Goal: Information Seeking & Learning: Learn about a topic

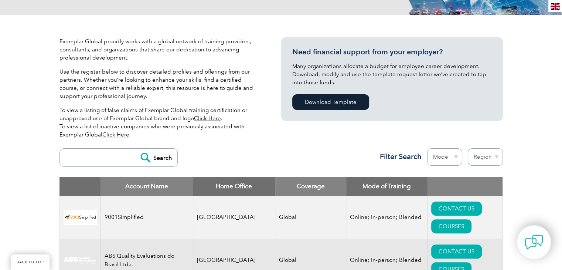
scroll to position [296, 0]
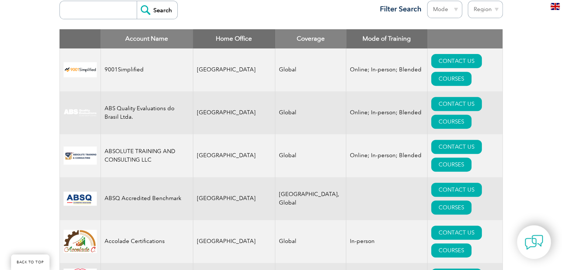
click at [95, 9] on input "search" at bounding box center [100, 10] width 73 height 18
type input "bluestar"
click at [145, 10] on input "Search" at bounding box center [157, 10] width 41 height 18
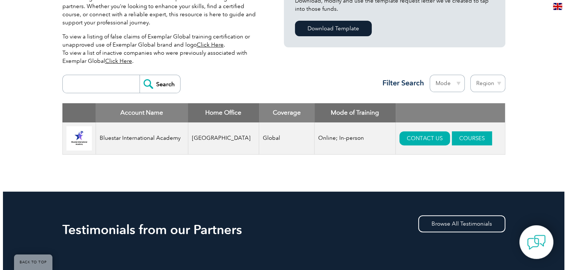
scroll to position [222, 0]
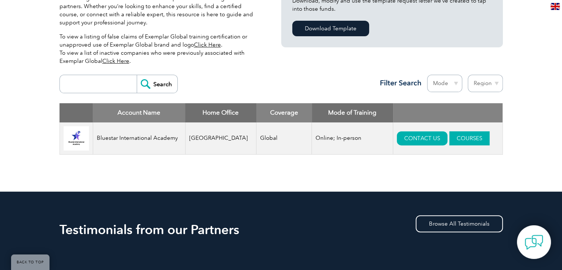
click at [455, 138] on link "COURSES" at bounding box center [469, 138] width 40 height 14
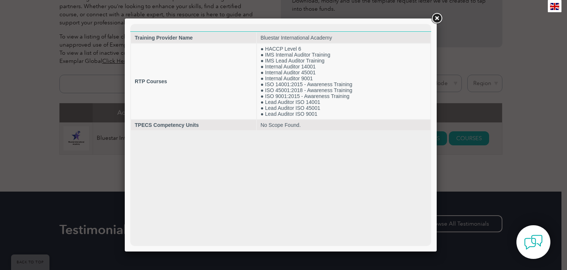
scroll to position [0, 0]
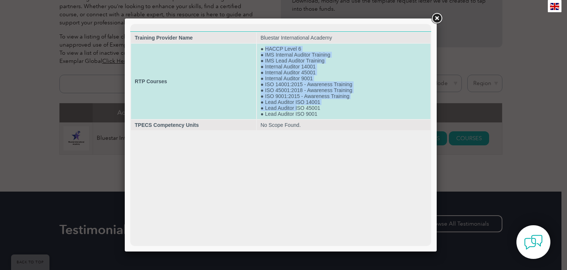
click at [299, 110] on td "● HACCP Level 6 ● IMS Internal Auditor Training ● IMS Lead Auditor Training ● I…" at bounding box center [344, 81] width 174 height 75
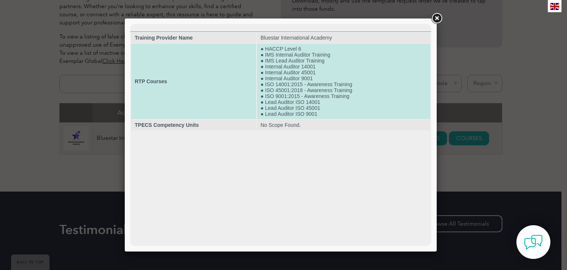
click at [328, 118] on td "● HACCP Level 6 ● IMS Internal Auditor Training ● IMS Lead Auditor Training ● I…" at bounding box center [344, 81] width 174 height 75
